Goal: Information Seeking & Learning: Learn about a topic

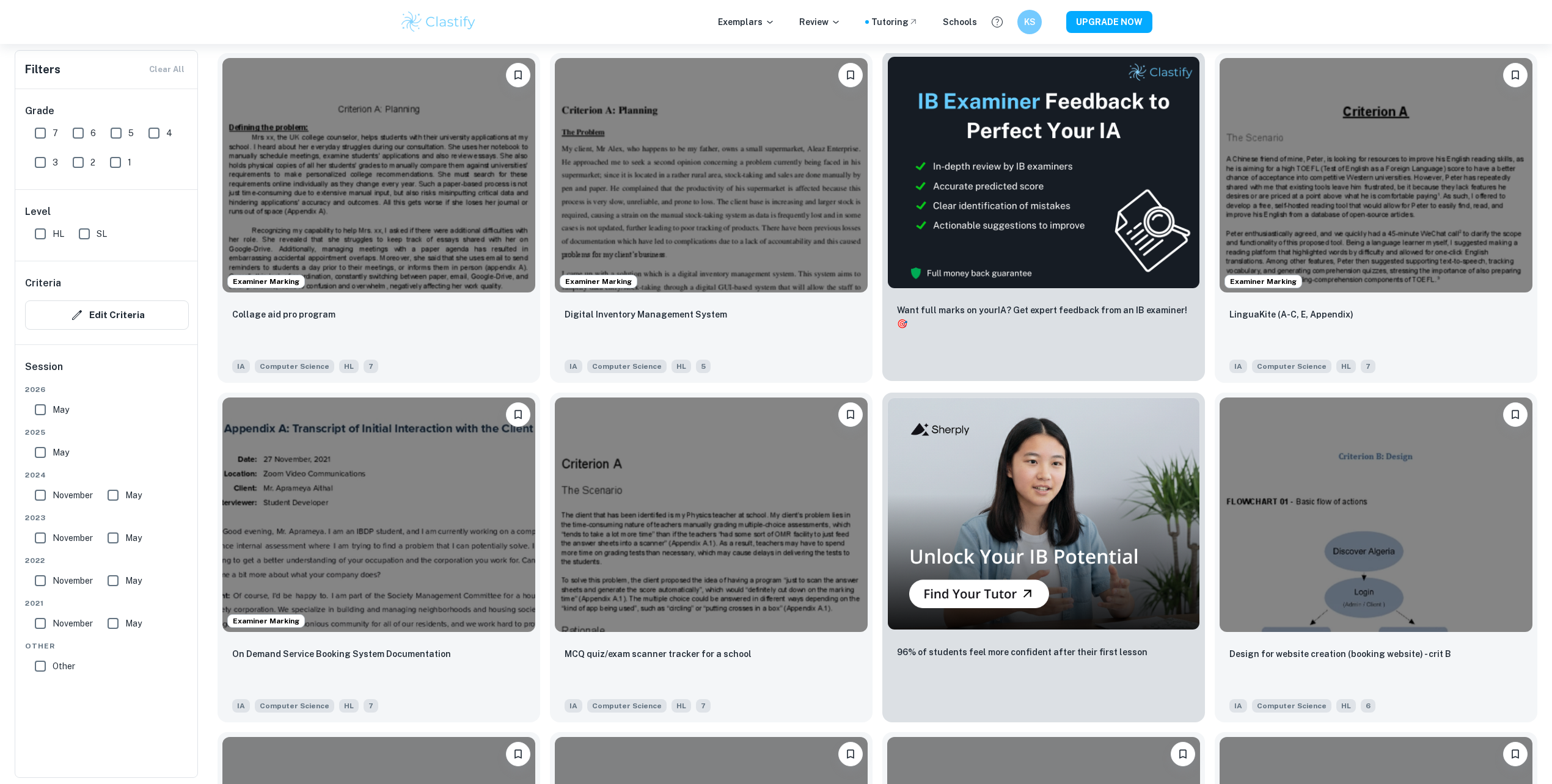
scroll to position [326, 0]
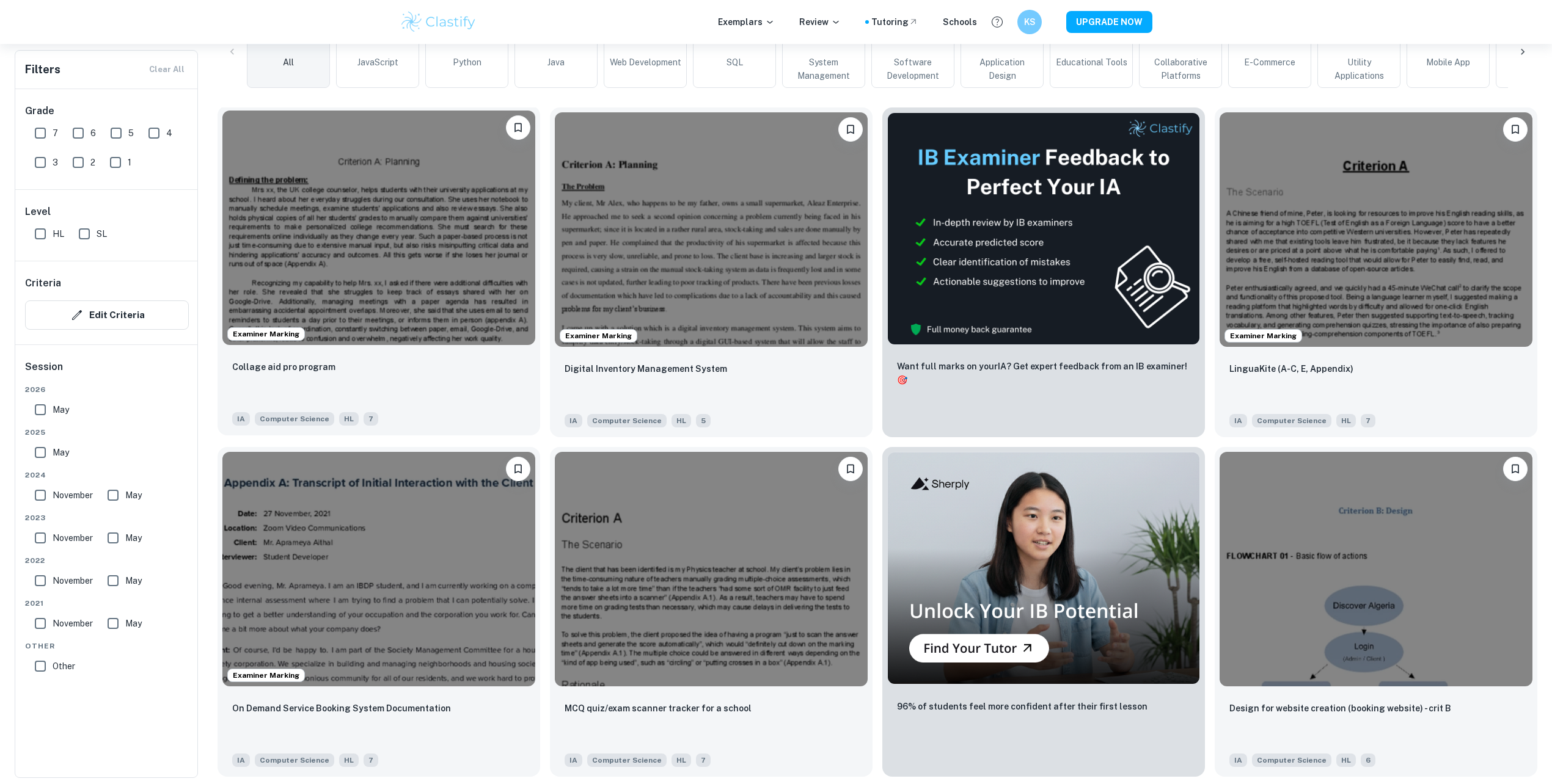
click at [438, 257] on img at bounding box center [379, 228] width 313 height 234
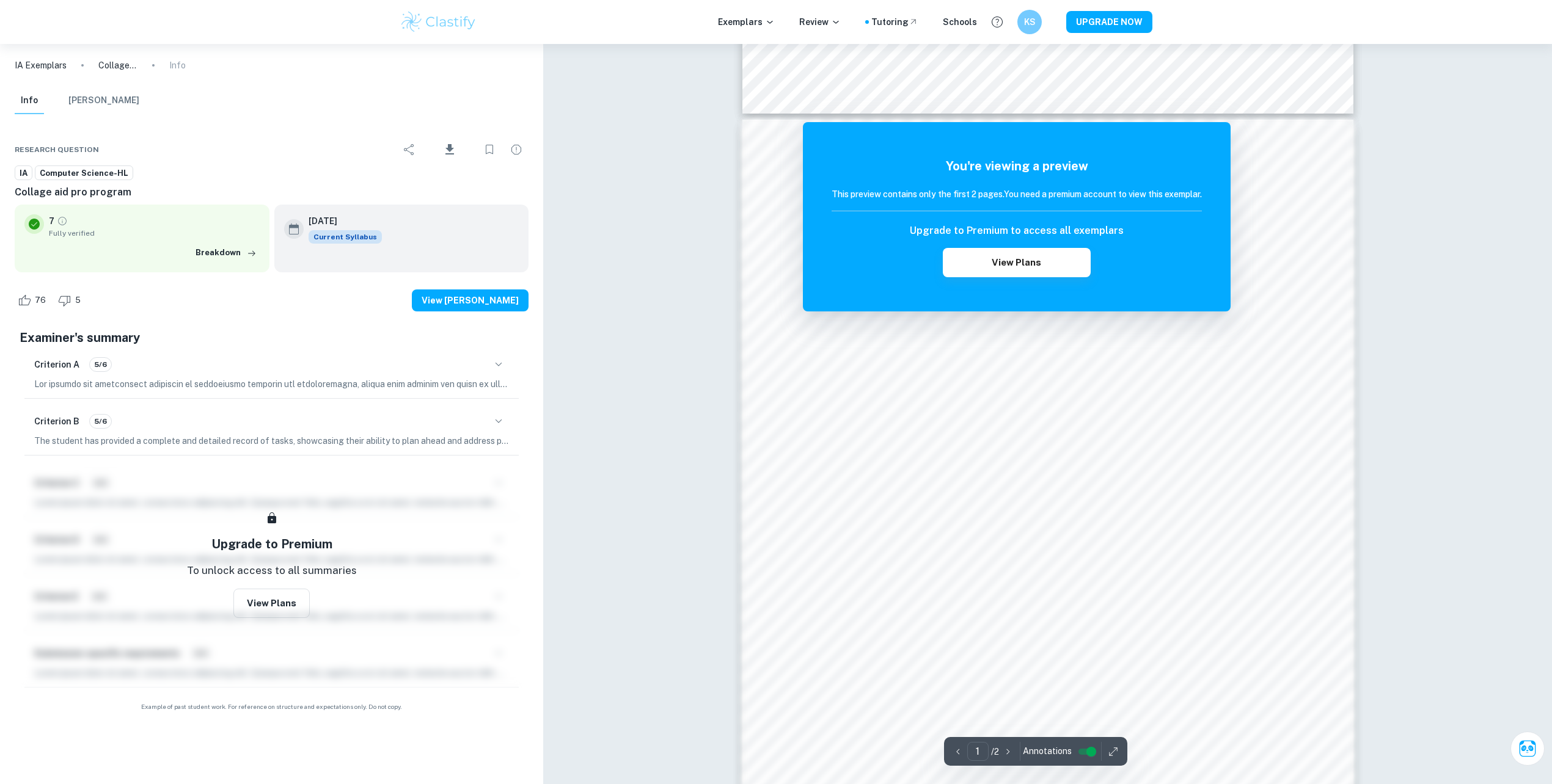
scroll to position [943, 0]
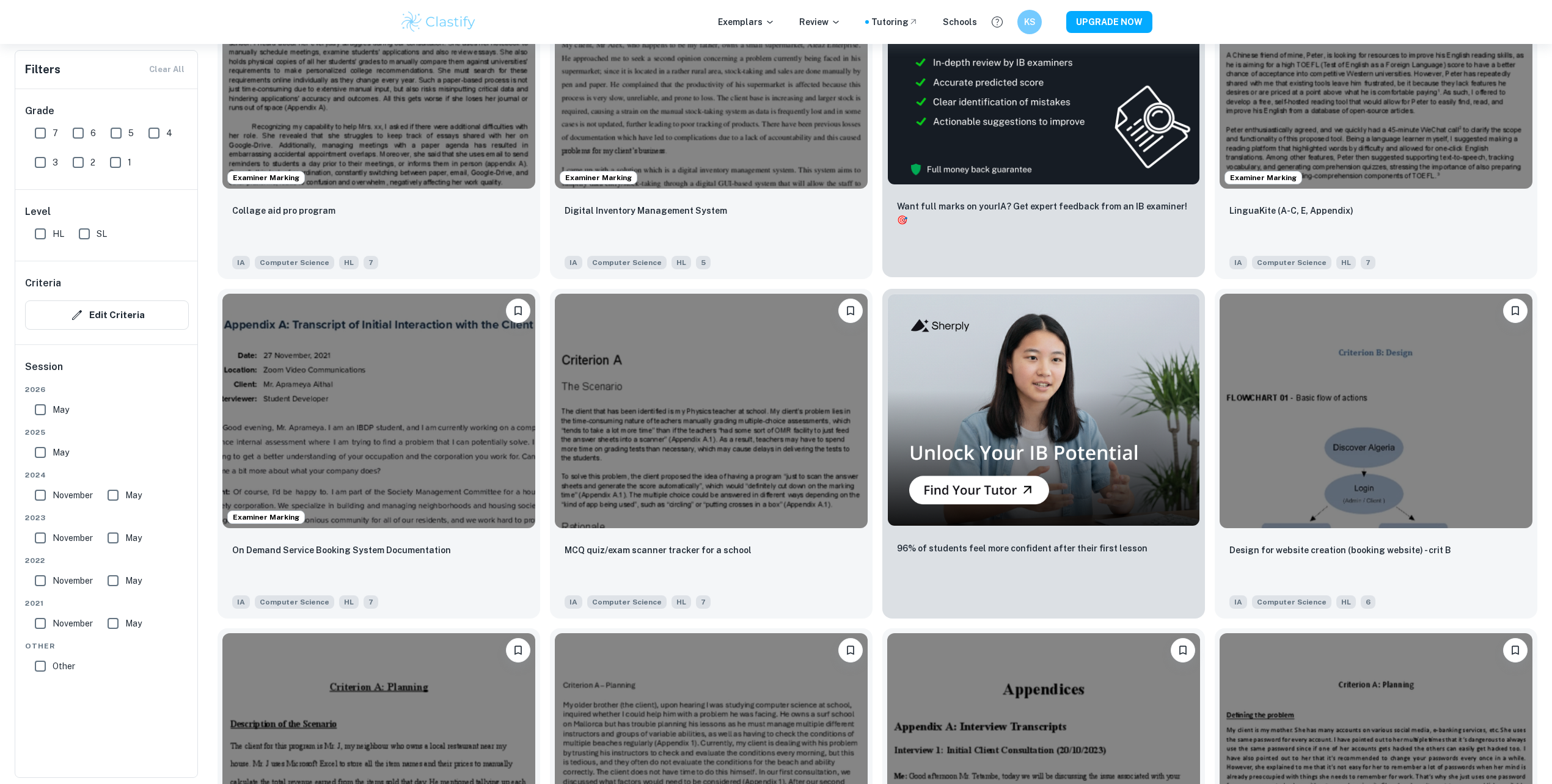
scroll to position [488, 0]
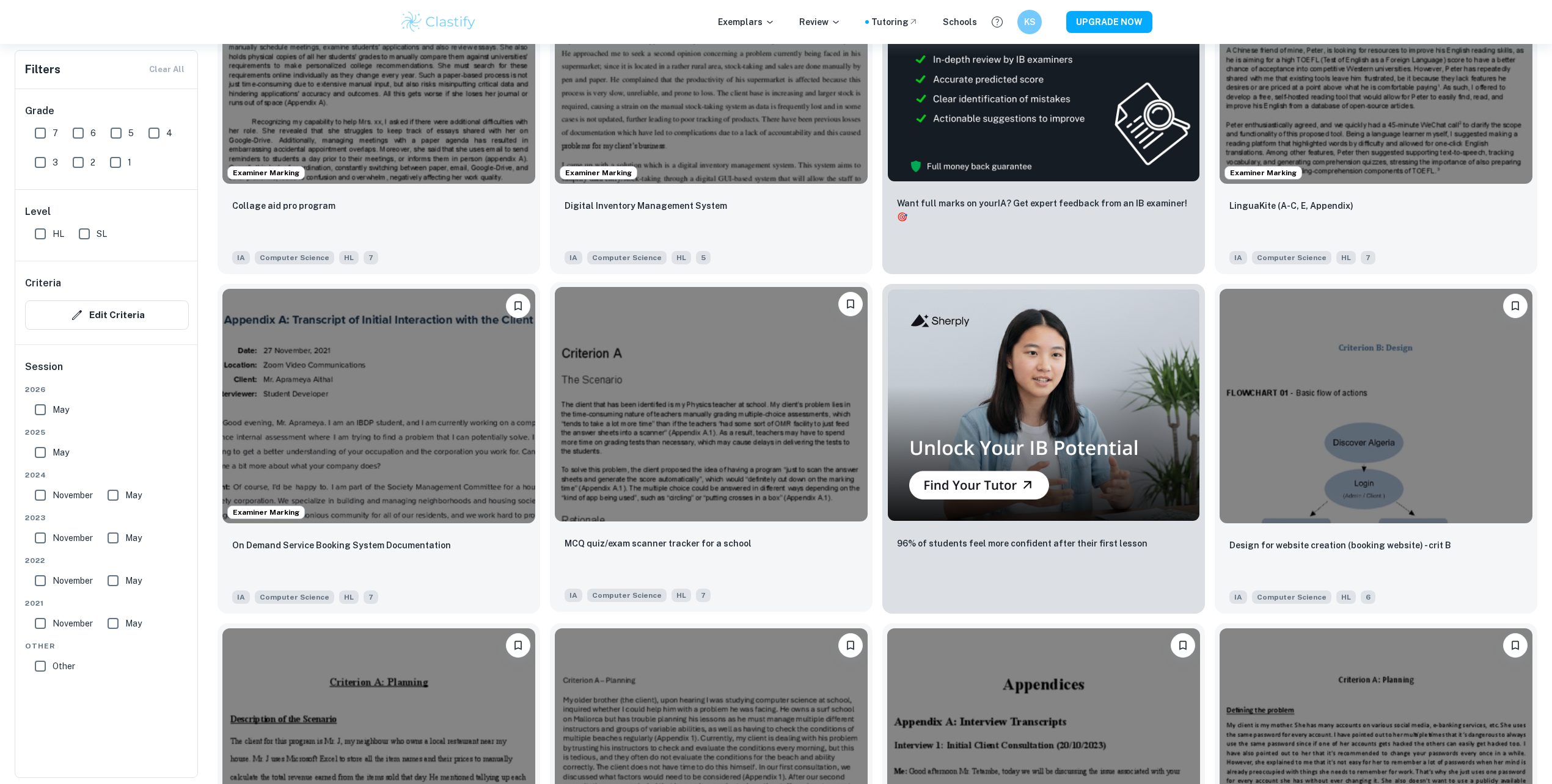
click at [724, 375] on img at bounding box center [711, 404] width 313 height 234
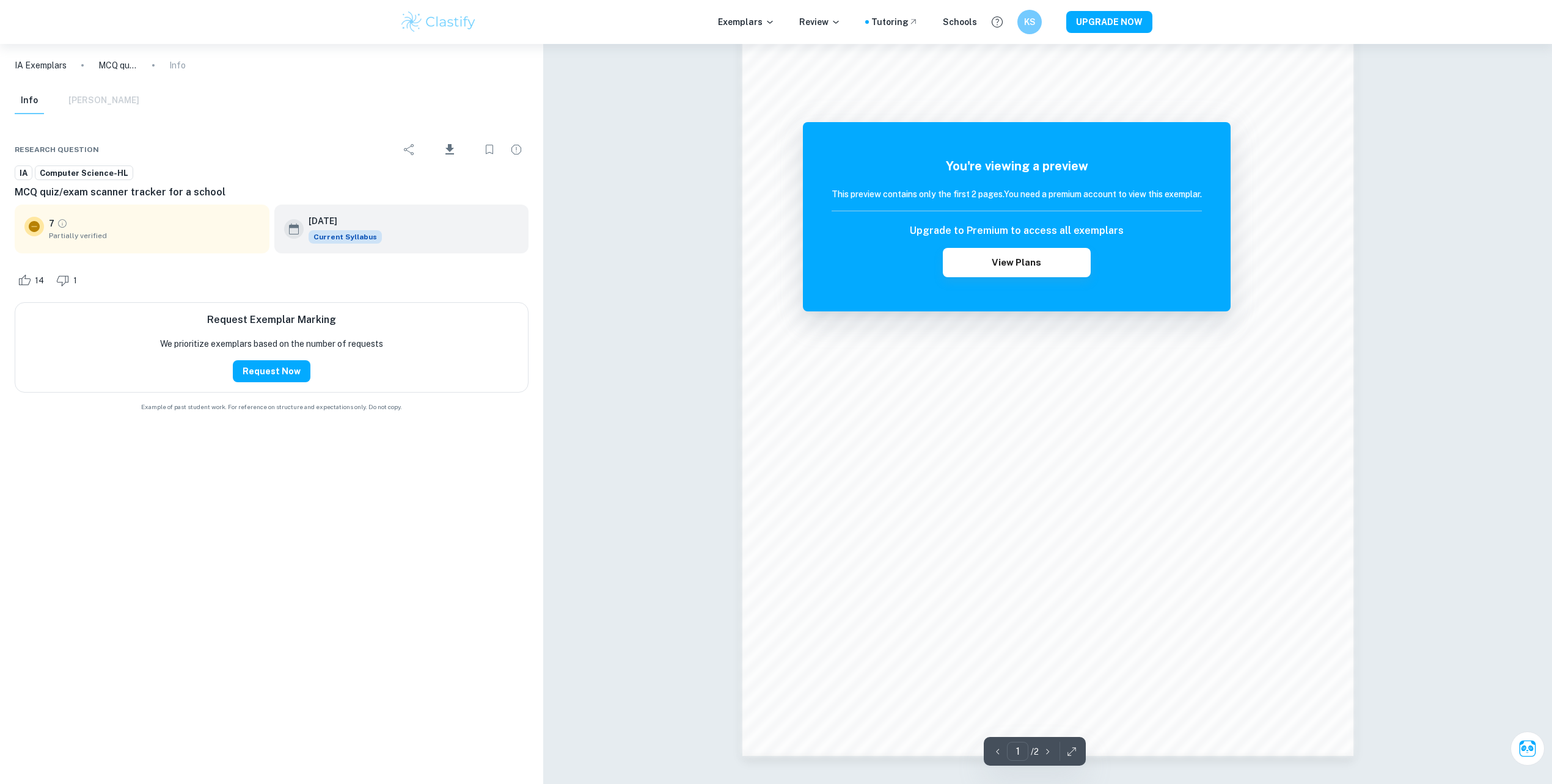
scroll to position [943, 0]
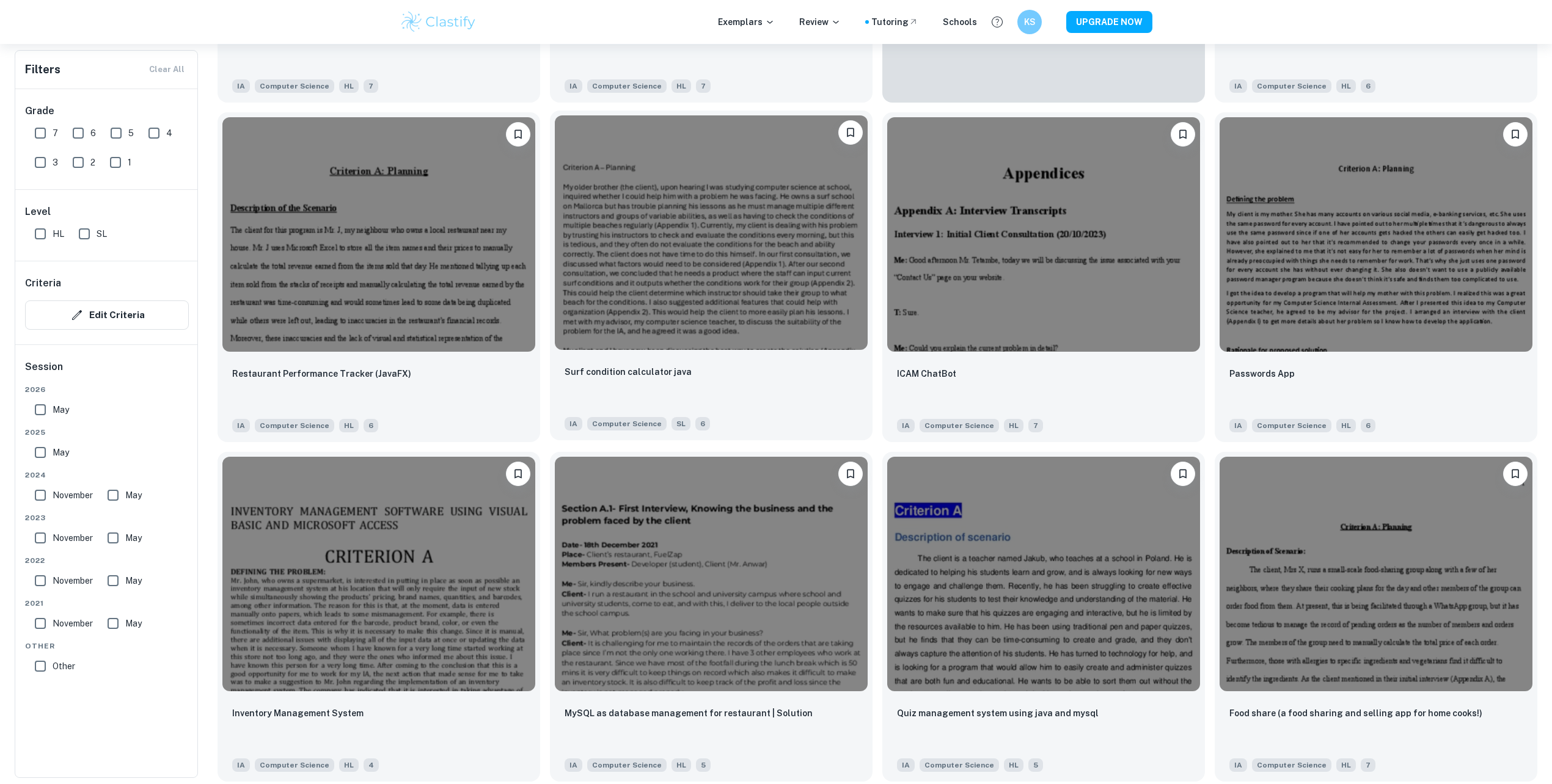
scroll to position [977, 0]
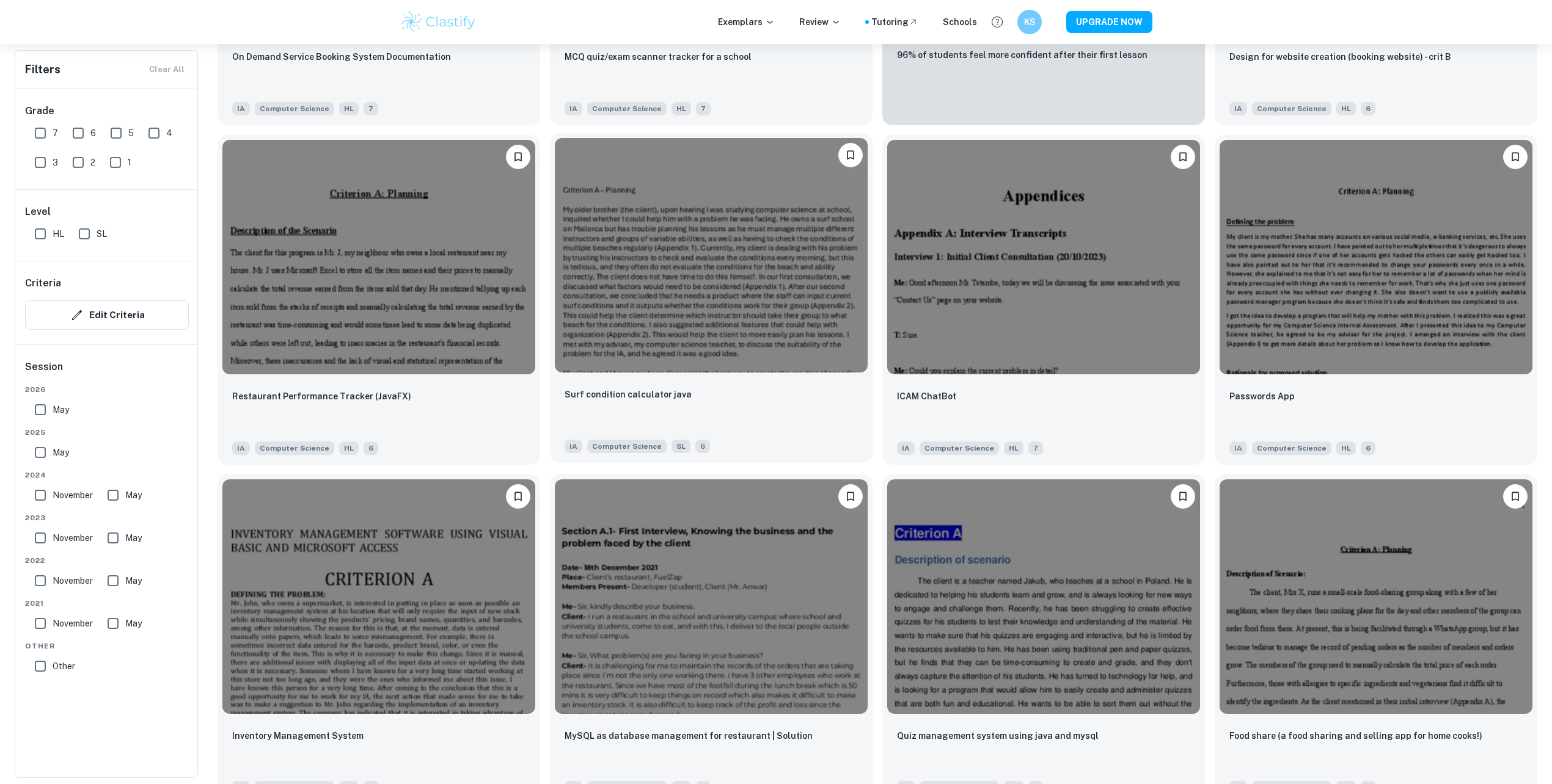
click at [748, 240] on img at bounding box center [711, 255] width 313 height 234
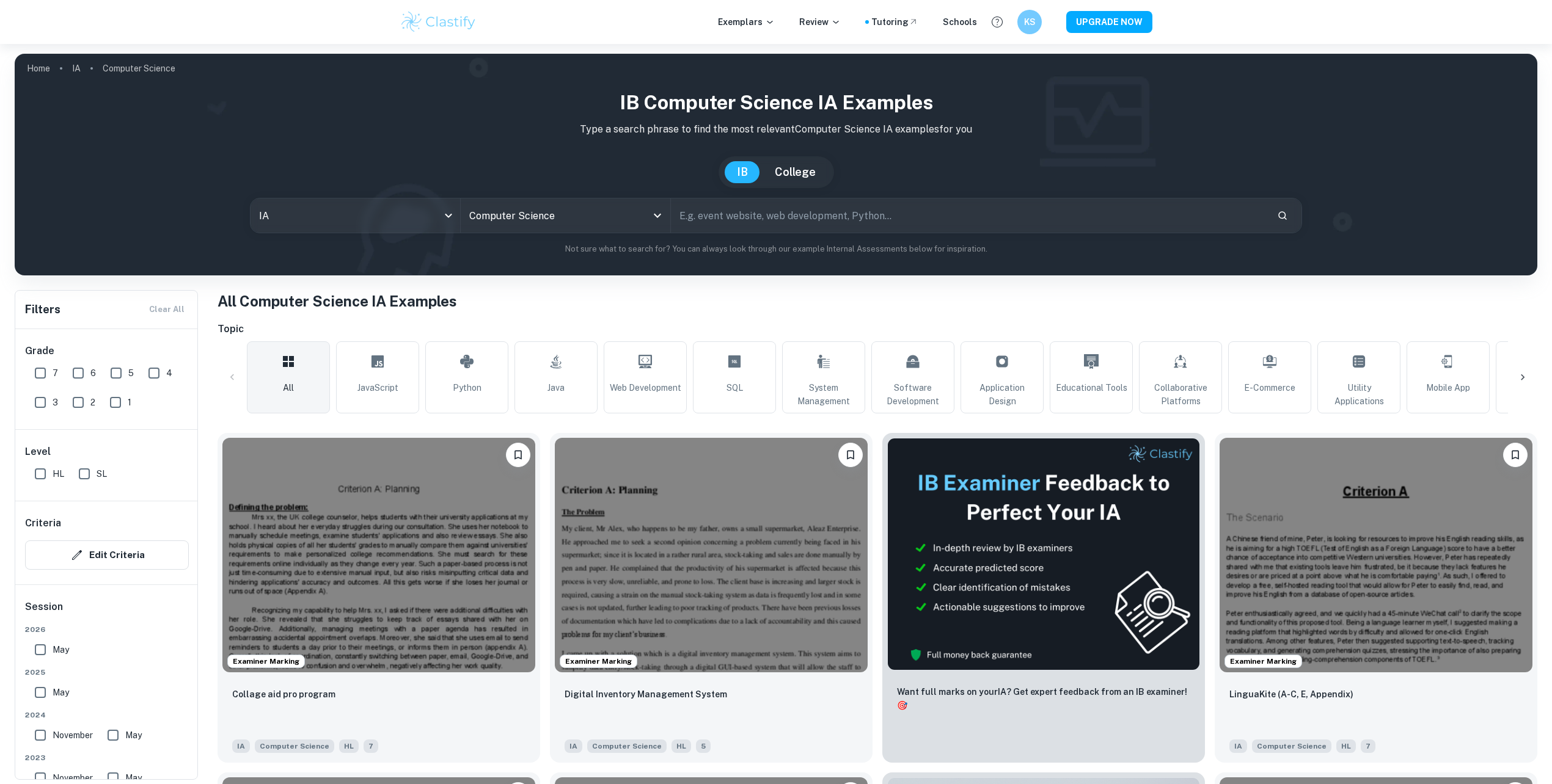
click at [807, 215] on input "text" at bounding box center [969, 216] width 596 height 34
type input "storage"
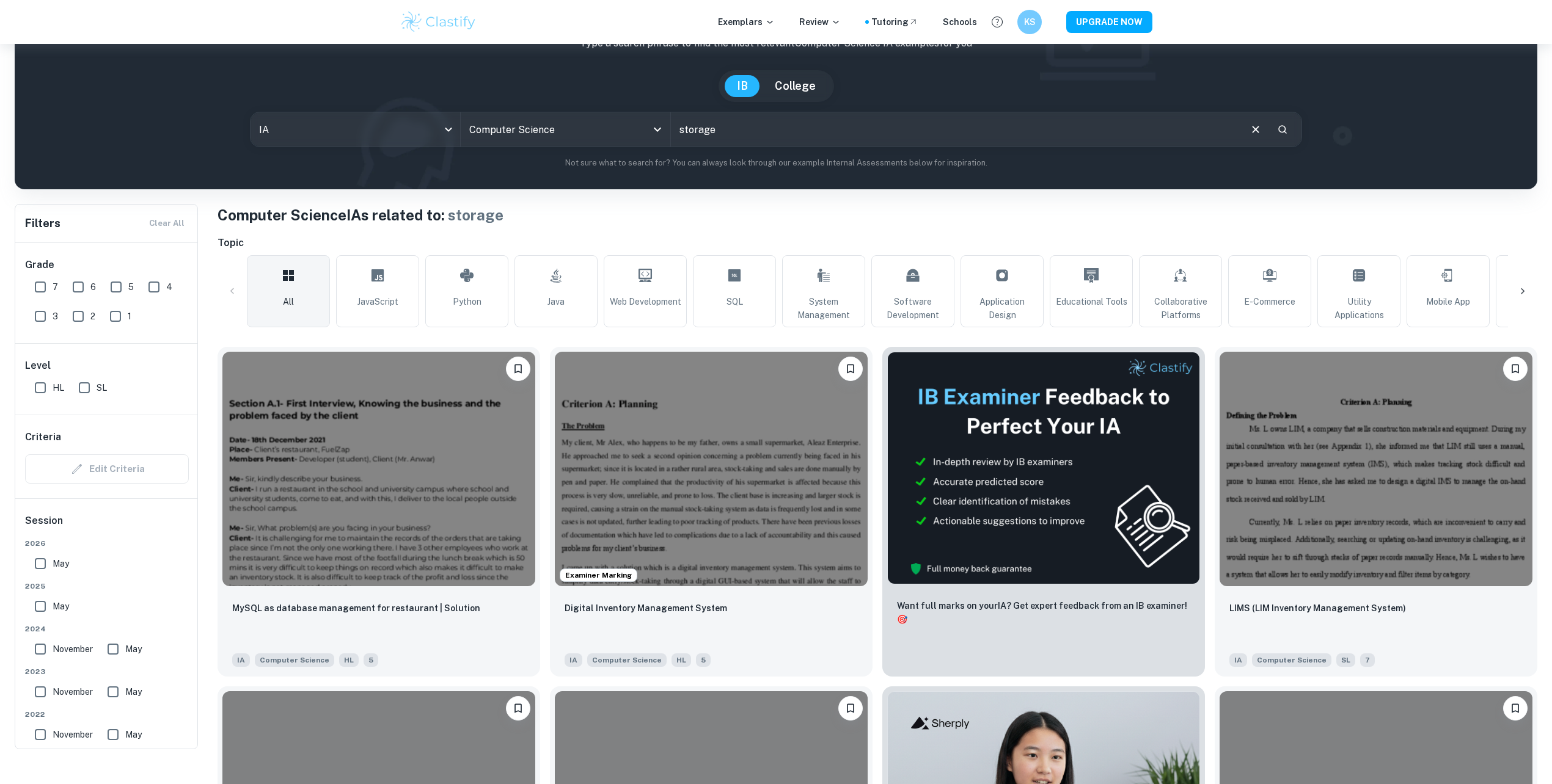
scroll to position [163, 0]
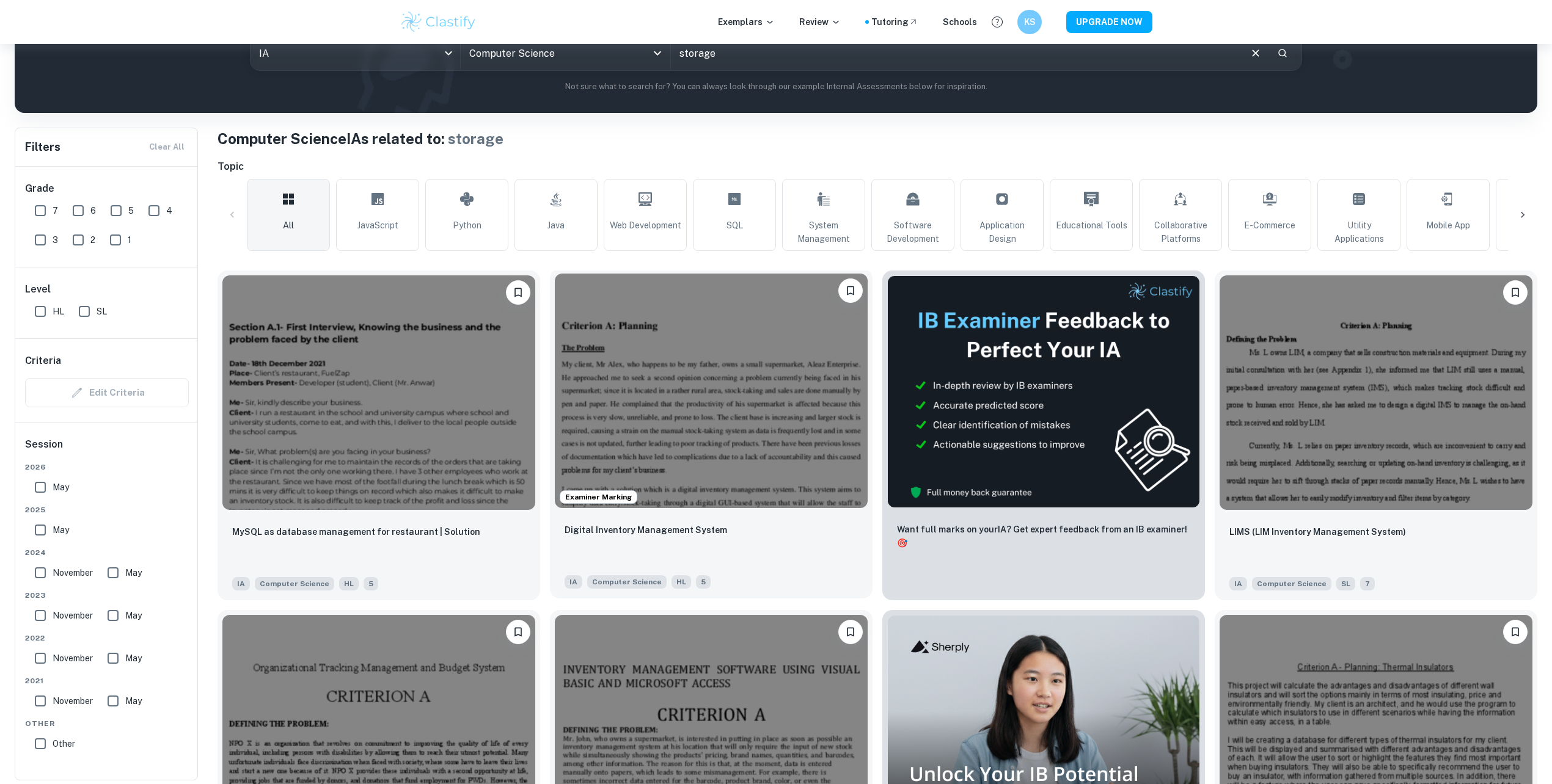
click at [670, 374] on img at bounding box center [711, 391] width 313 height 234
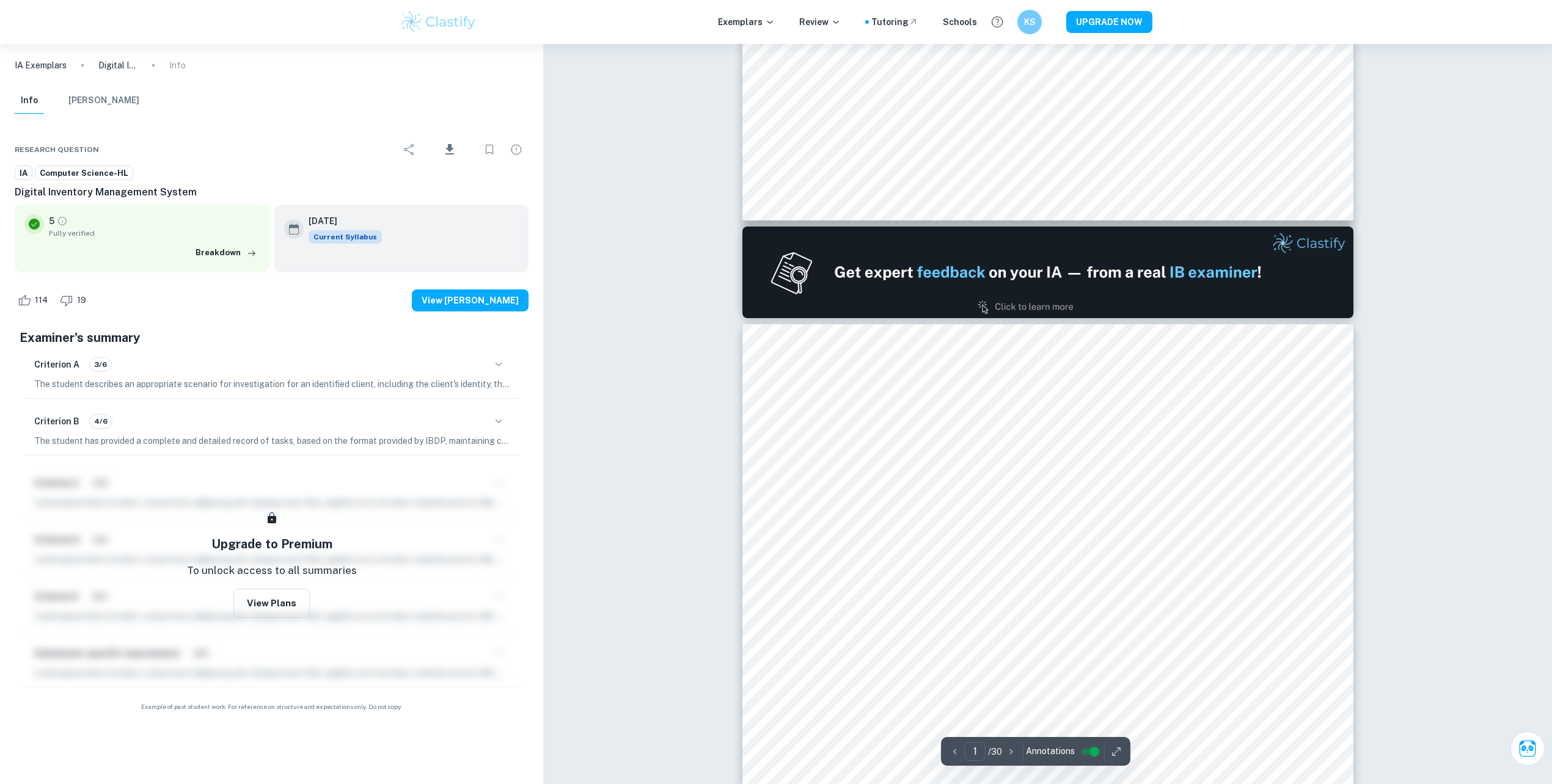
type input "2"
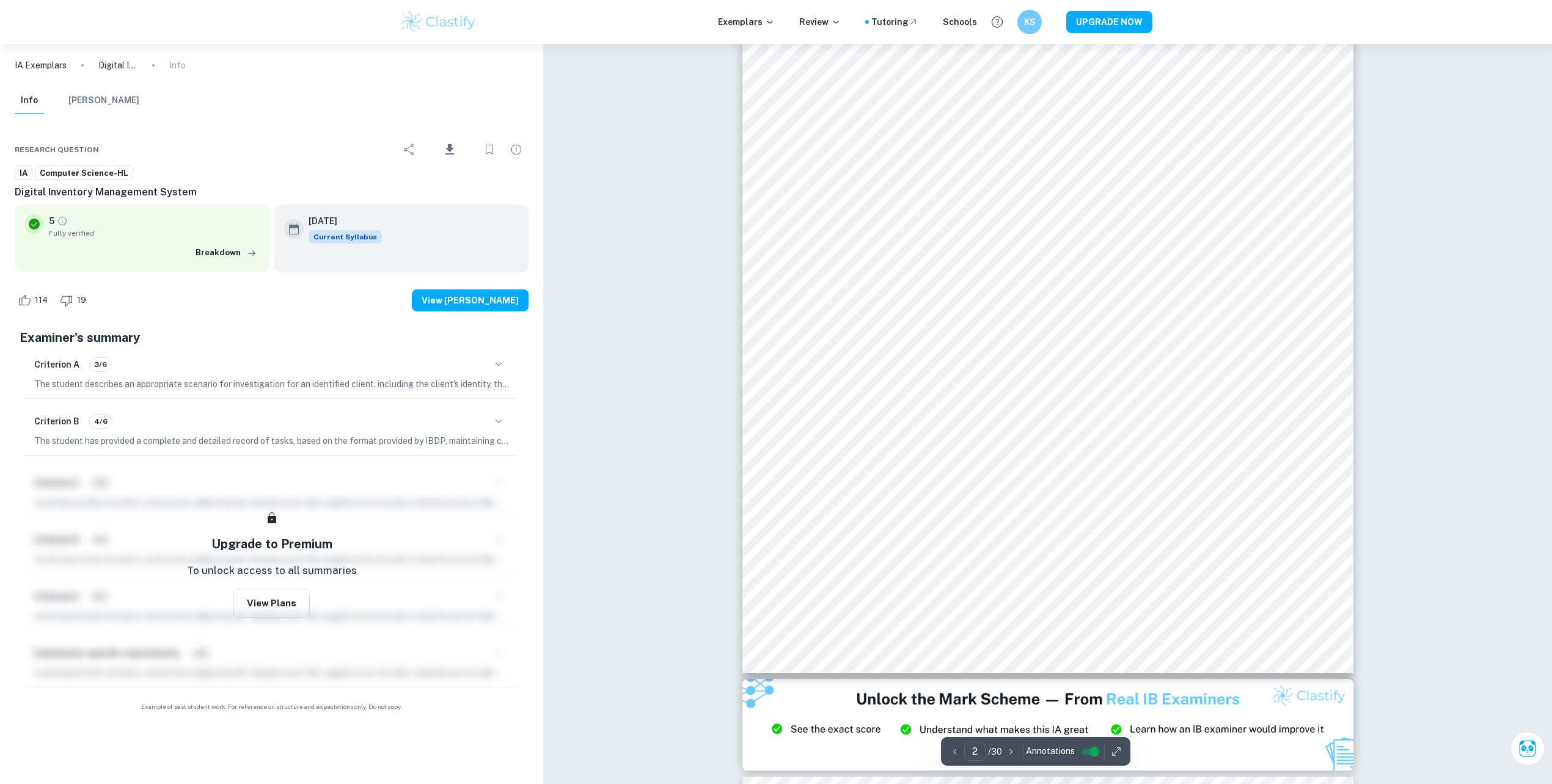
scroll to position [1222, 0]
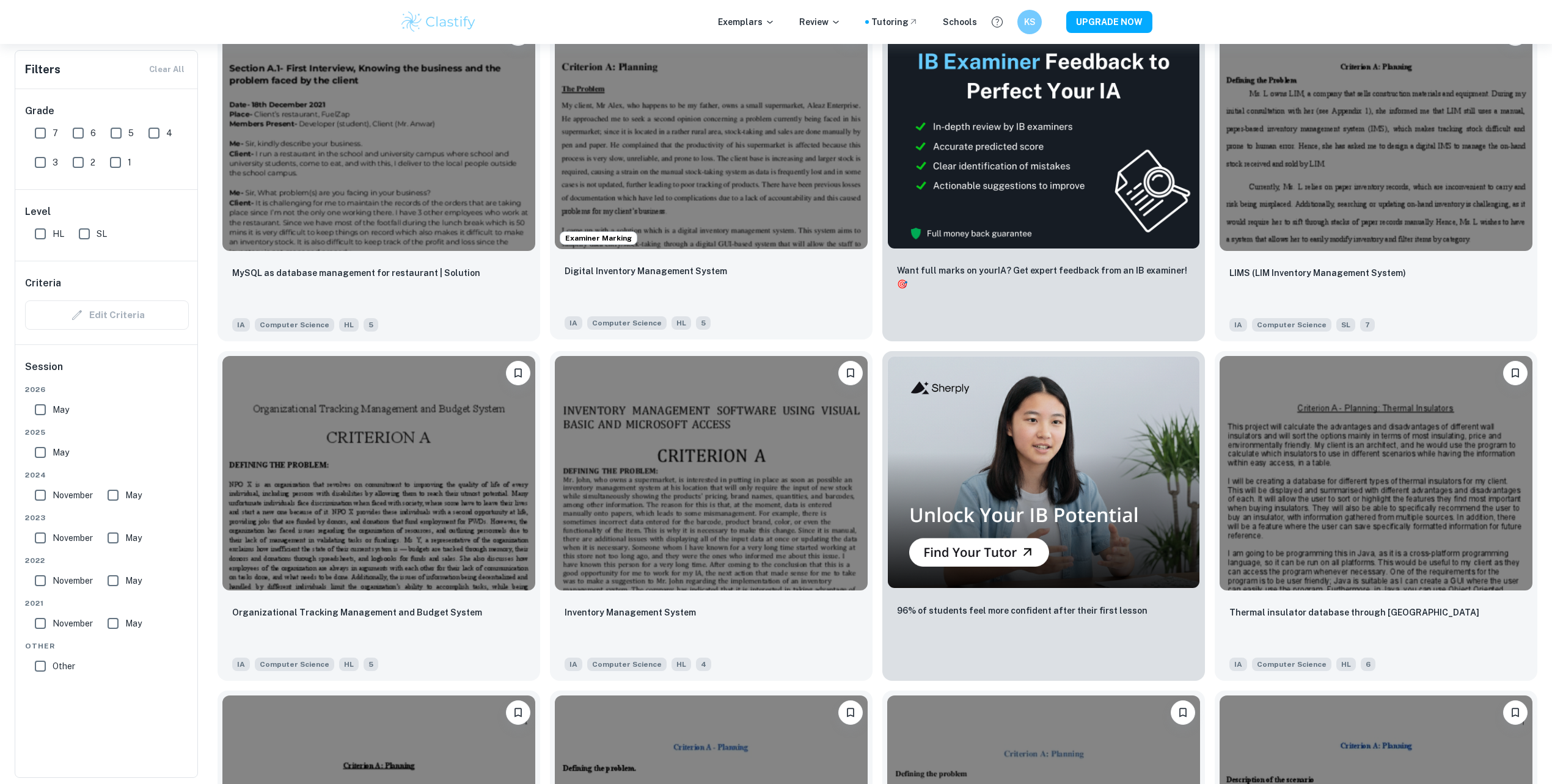
scroll to position [326, 0]
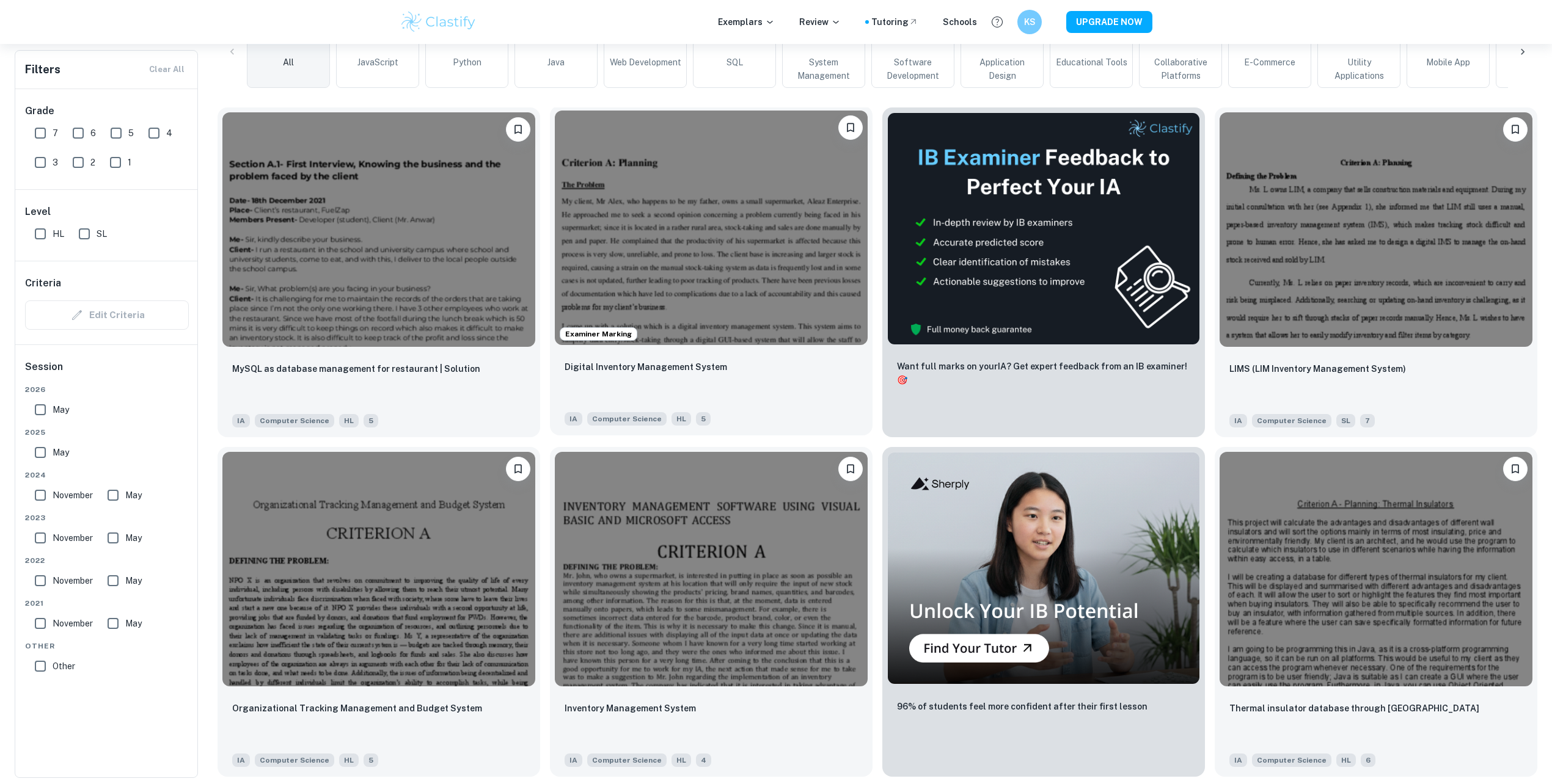
click at [697, 217] on img at bounding box center [711, 228] width 313 height 234
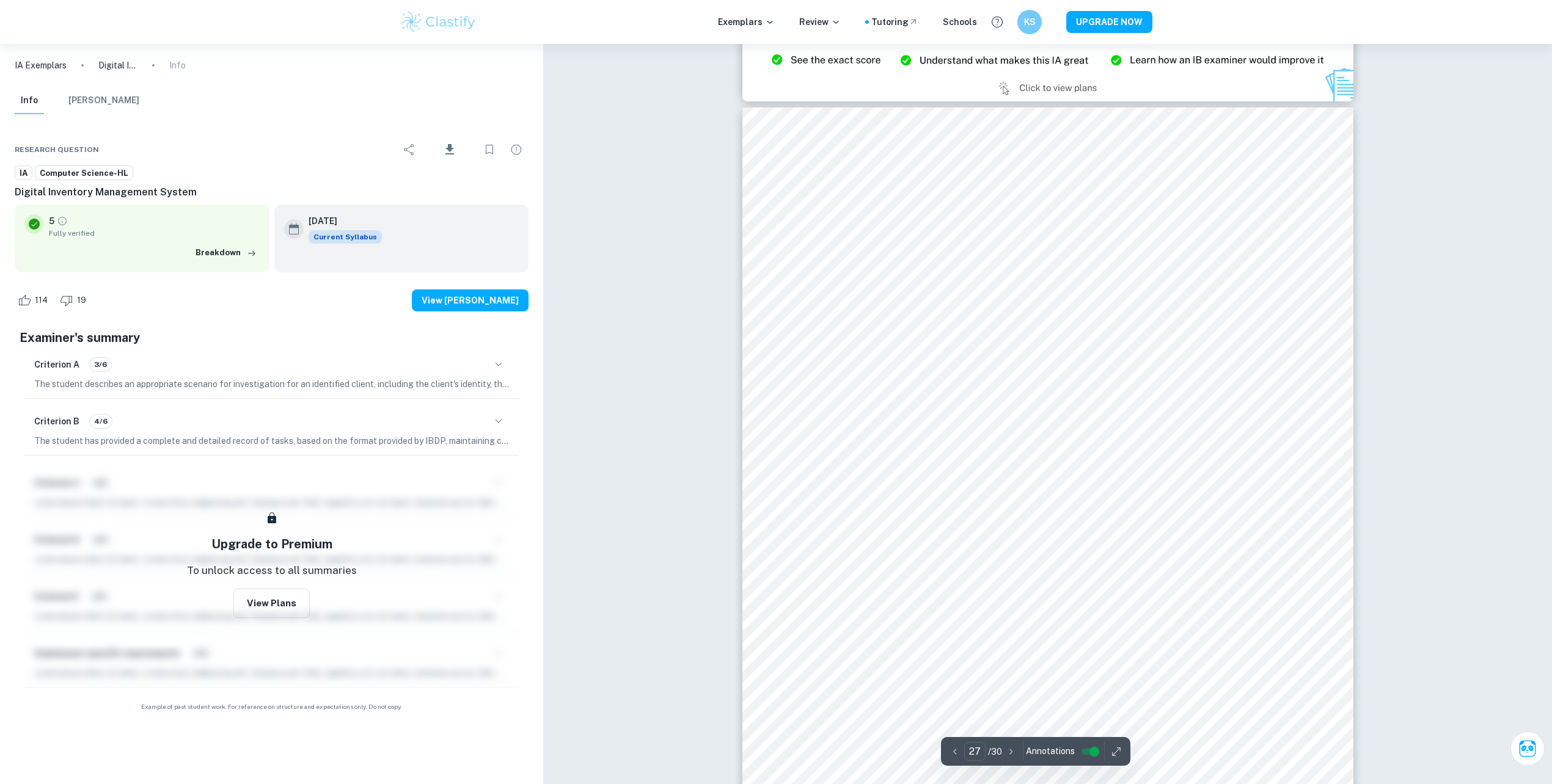
scroll to position [23211, 0]
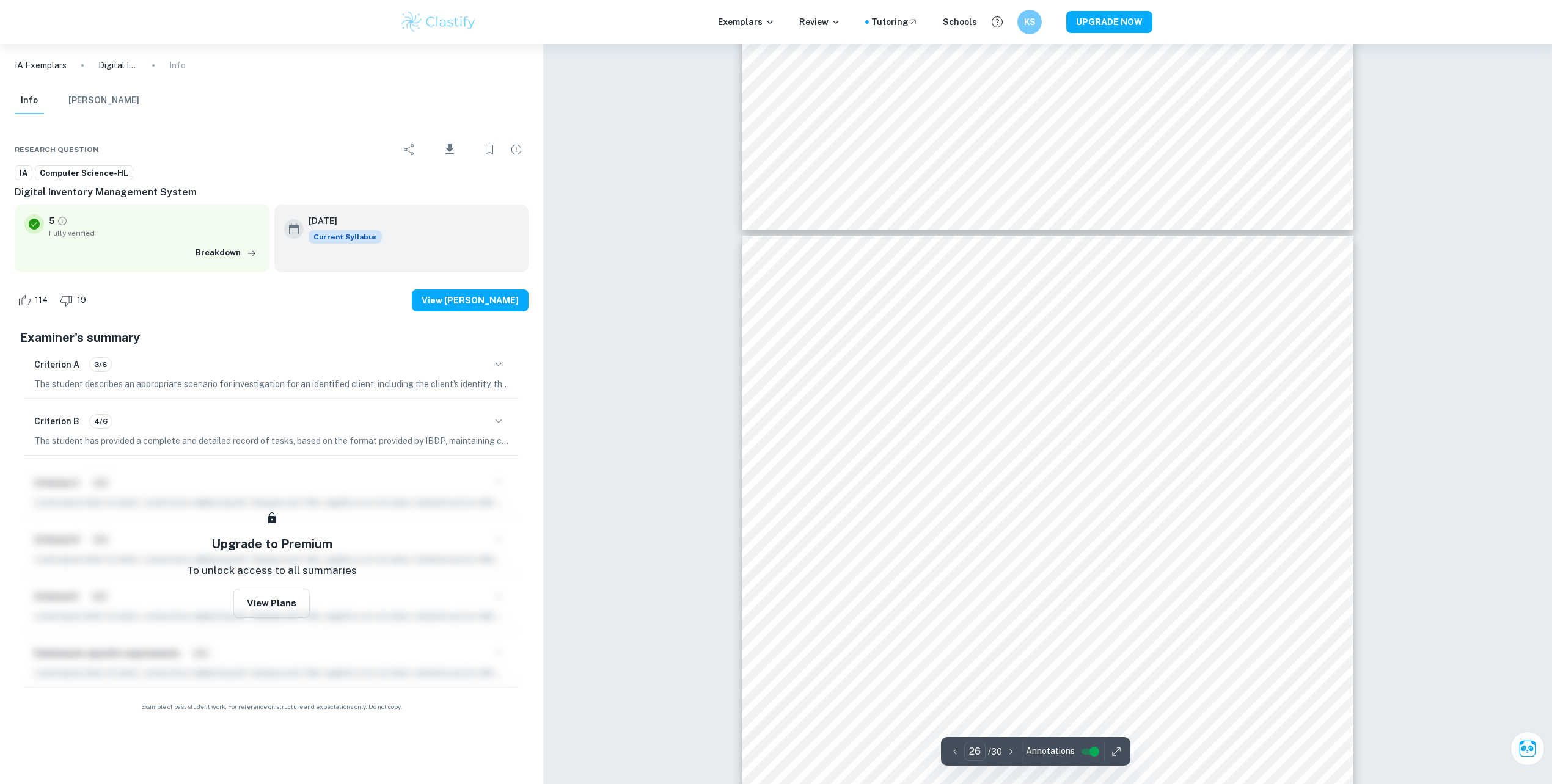
type input "25"
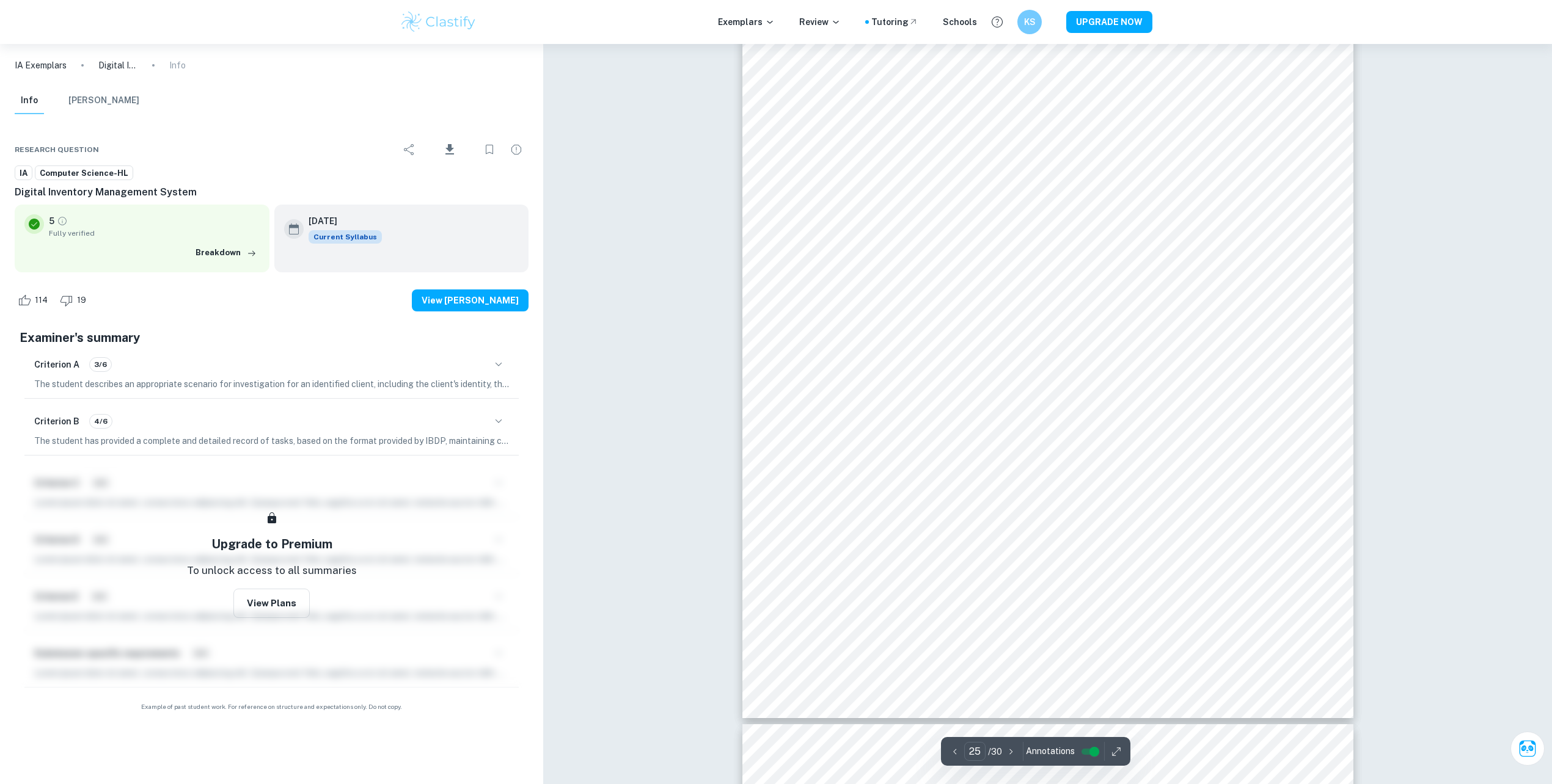
scroll to position [21256, 0]
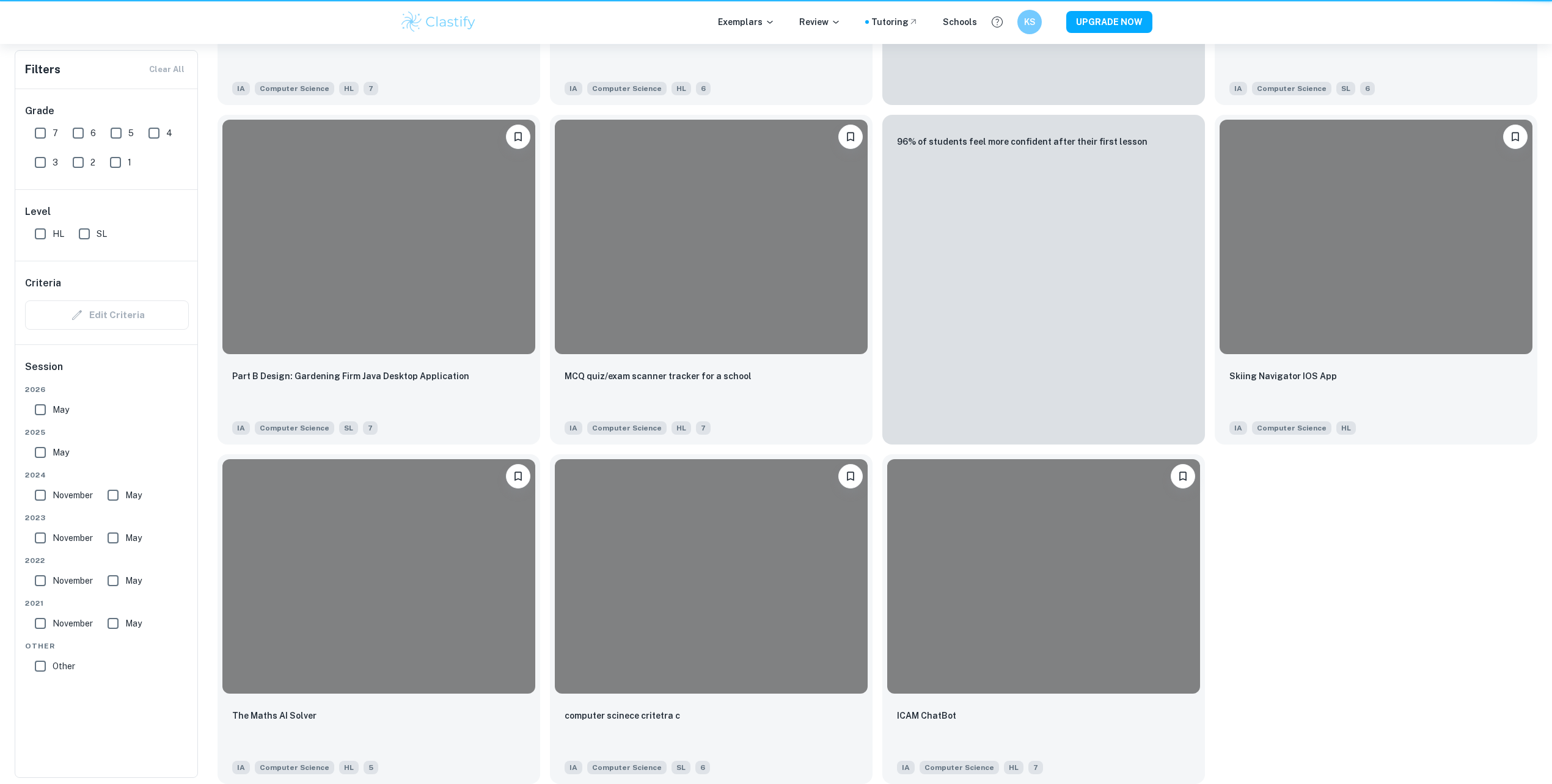
scroll to position [326, 0]
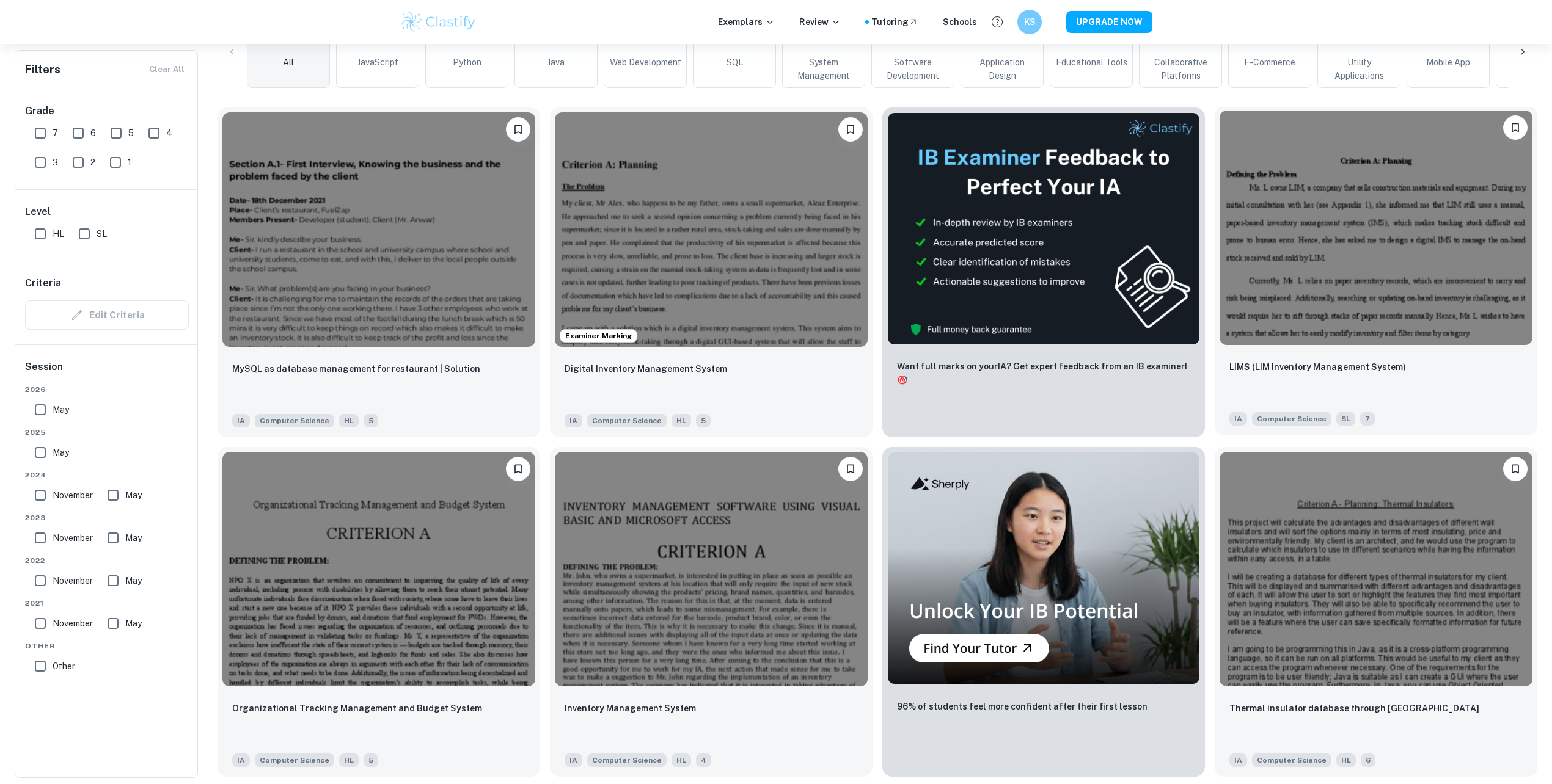
click at [1368, 277] on img at bounding box center [1376, 228] width 313 height 234
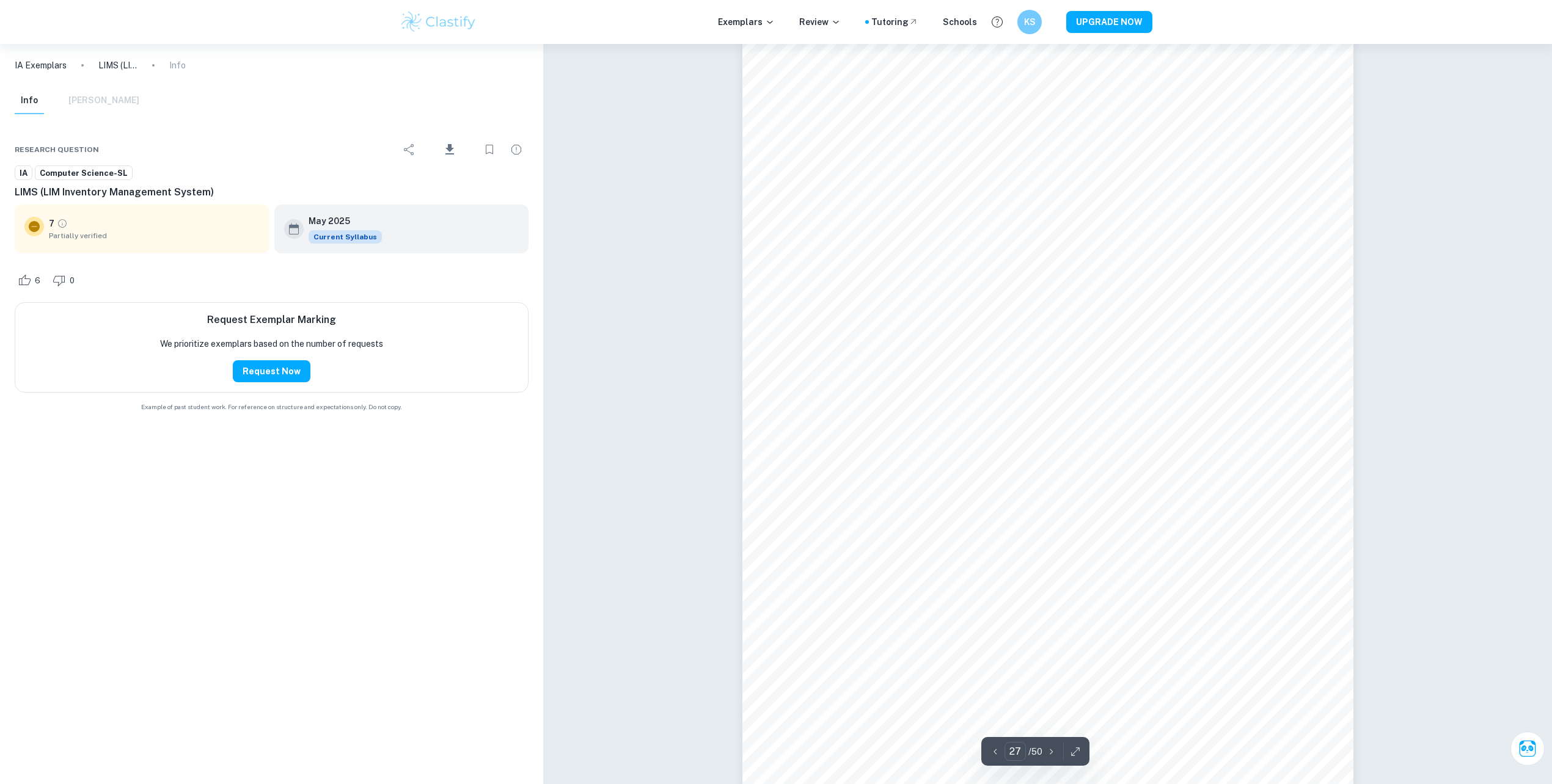
scroll to position [21337, 0]
drag, startPoint x: 736, startPoint y: 597, endPoint x: 728, endPoint y: 607, distance: 12.8
type input "30"
